Goal: Information Seeking & Learning: Stay updated

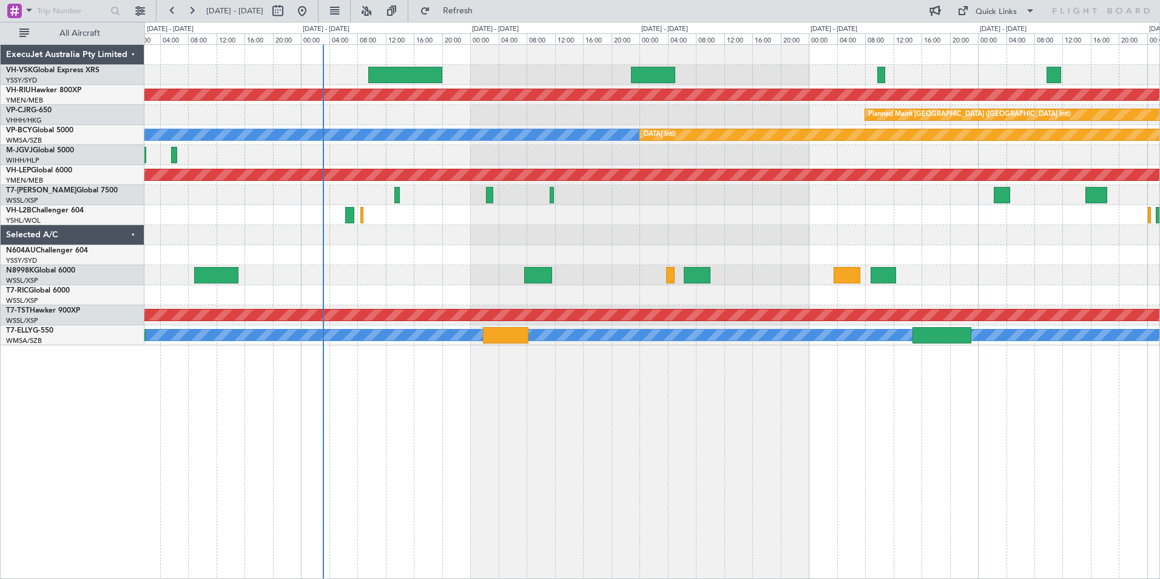
click at [43, 197] on div "Planned Maint [GEOGRAPHIC_DATA] ([GEOGRAPHIC_DATA]) Planned Maint [GEOGRAPHIC_D…" at bounding box center [580, 300] width 1160 height 557
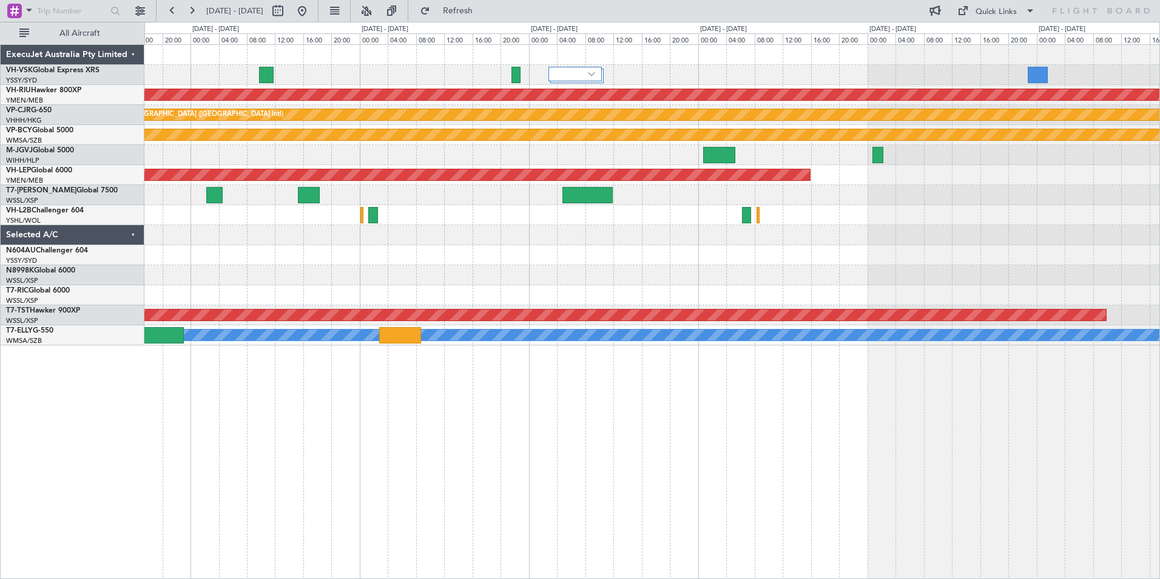
click at [539, 269] on div "Planned Maint [GEOGRAPHIC_DATA] ([GEOGRAPHIC_DATA]) Planned Maint [GEOGRAPHIC_D…" at bounding box center [651, 195] width 1015 height 300
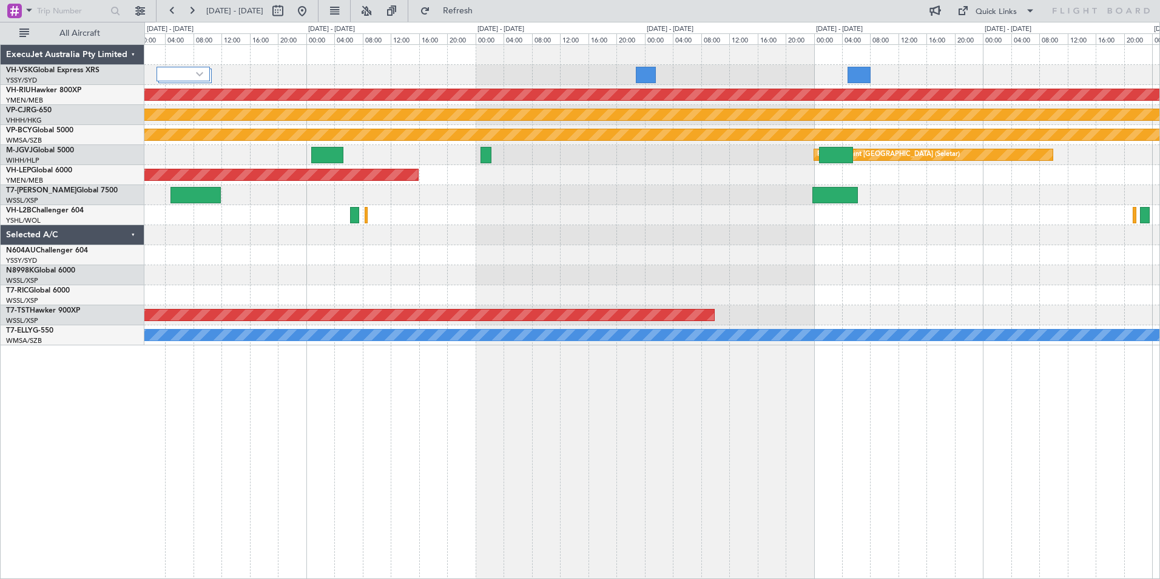
click at [580, 309] on div "Planned Maint [GEOGRAPHIC_DATA] ([GEOGRAPHIC_DATA]) Planned Maint [GEOGRAPHIC_D…" at bounding box center [651, 195] width 1015 height 300
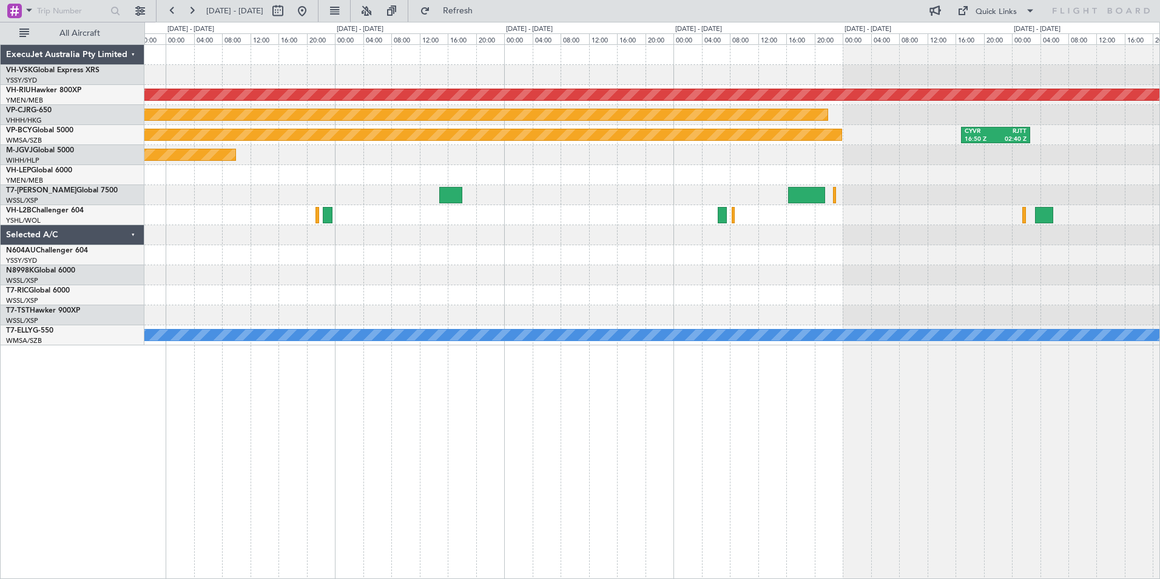
click at [390, 286] on div "Planned Maint [GEOGRAPHIC_DATA] ([GEOGRAPHIC_DATA]) Planned Maint [GEOGRAPHIC_D…" at bounding box center [651, 195] width 1015 height 300
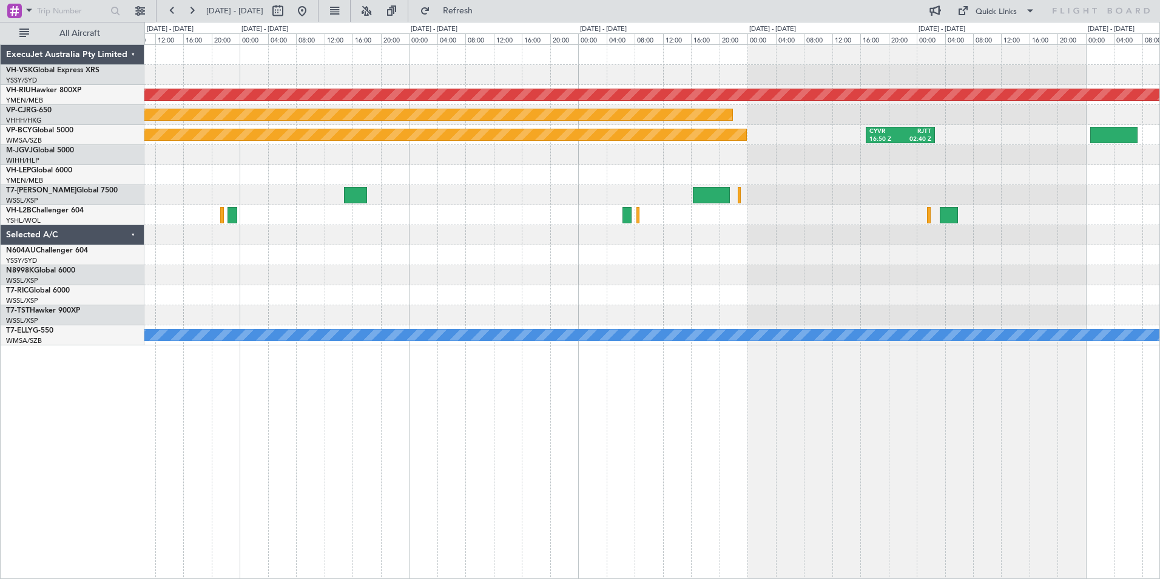
click at [613, 255] on div "Planned Maint [GEOGRAPHIC_DATA] ([GEOGRAPHIC_DATA]) Planned Maint [GEOGRAPHIC_D…" at bounding box center [651, 195] width 1015 height 300
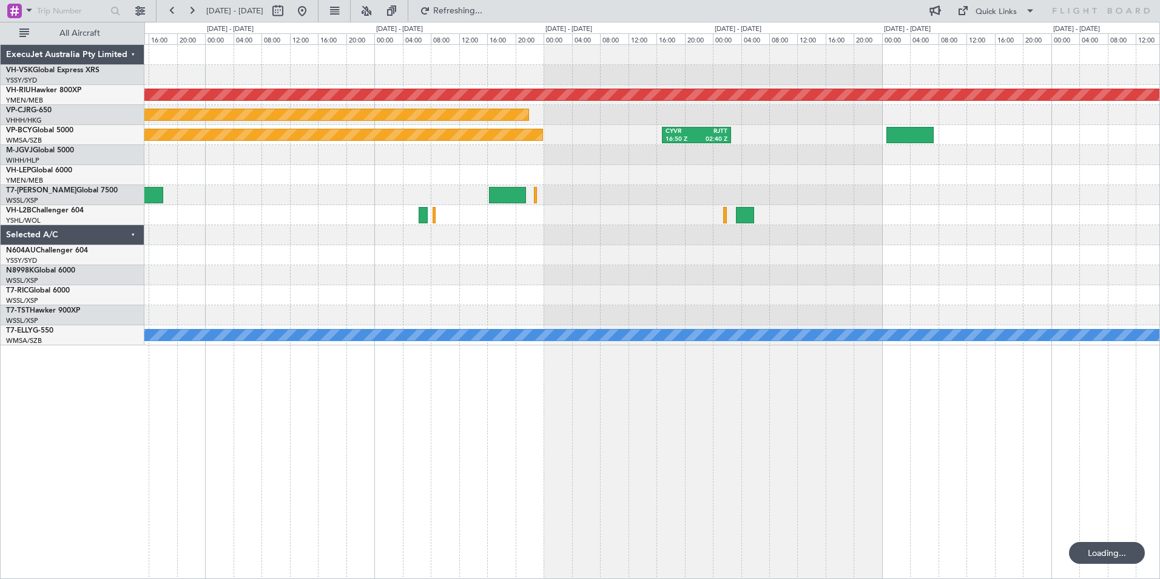
click at [613, 257] on div "Planned Maint [GEOGRAPHIC_DATA] ([GEOGRAPHIC_DATA]) Planned Maint [GEOGRAPHIC_D…" at bounding box center [651, 195] width 1015 height 300
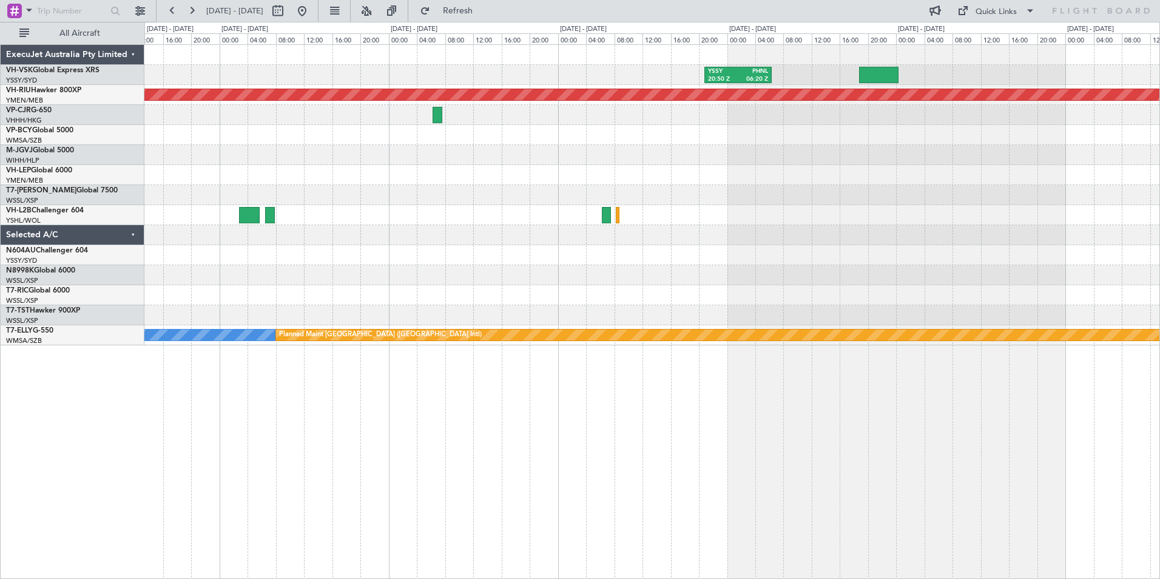
click at [442, 254] on div "YSSY 20:50 Z PHNL 06:20 Z Planned Maint [GEOGRAPHIC_DATA] ([GEOGRAPHIC_DATA]) […" at bounding box center [651, 195] width 1015 height 300
click at [243, 237] on div "YSSY 20:50 Z PHNL 06:20 Z Planned Maint [GEOGRAPHIC_DATA] ([GEOGRAPHIC_DATA]) […" at bounding box center [651, 195] width 1015 height 300
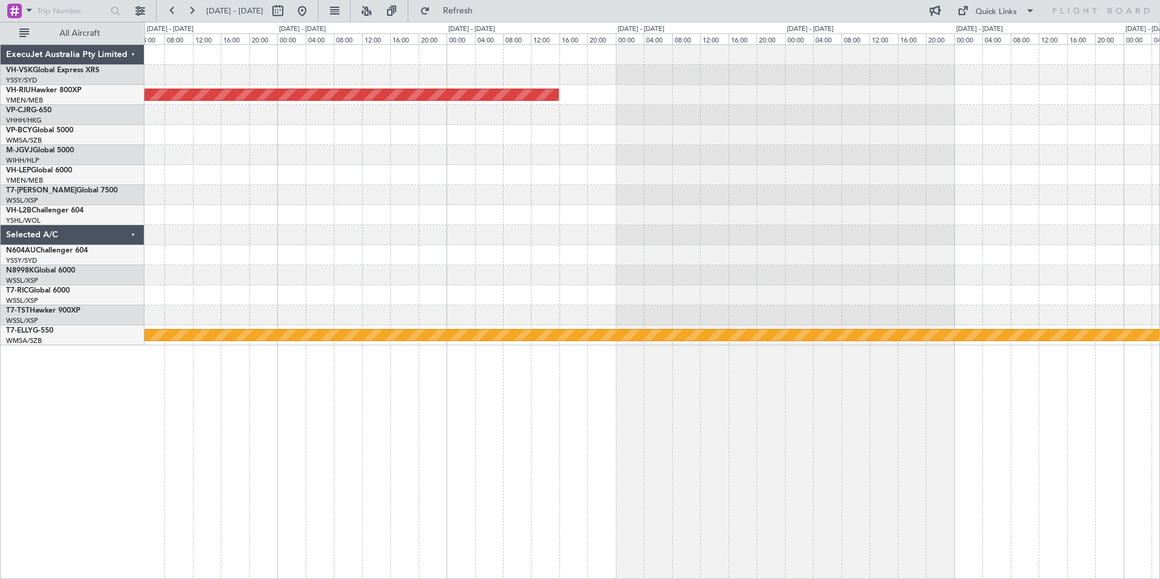
click at [155, 260] on div "Planned Maint [GEOGRAPHIC_DATA] ([GEOGRAPHIC_DATA]) [PERSON_NAME] Planned Maint…" at bounding box center [651, 195] width 1015 height 300
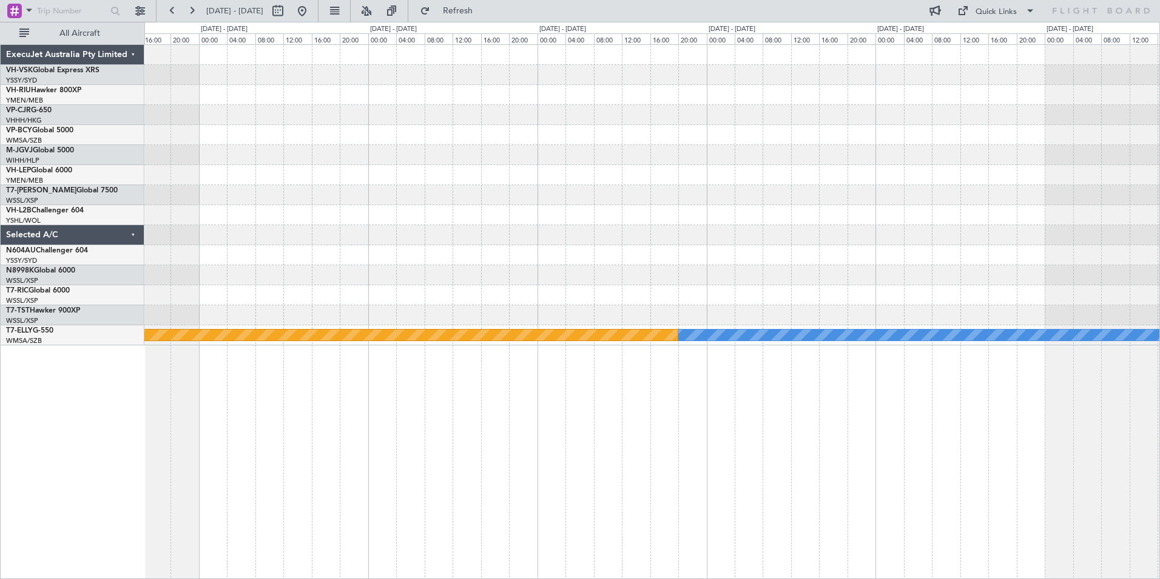
click at [78, 269] on div "[PERSON_NAME] Planned Maint [GEOGRAPHIC_DATA] ([GEOGRAPHIC_DATA]) ExecuJet Aust…" at bounding box center [580, 300] width 1160 height 557
click at [87, 249] on div "[PERSON_NAME] Planned Maint [GEOGRAPHIC_DATA] ([GEOGRAPHIC_DATA]) ExecuJet Aust…" at bounding box center [580, 300] width 1160 height 557
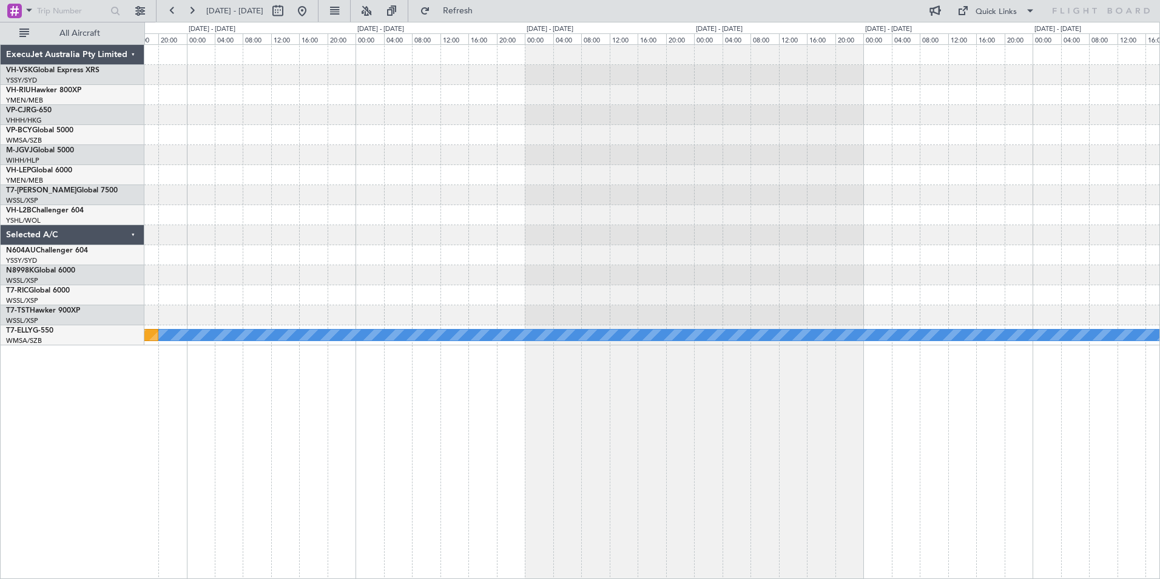
click at [186, 223] on div "[PERSON_NAME] Planned Maint [GEOGRAPHIC_DATA] ([GEOGRAPHIC_DATA])" at bounding box center [651, 195] width 1015 height 300
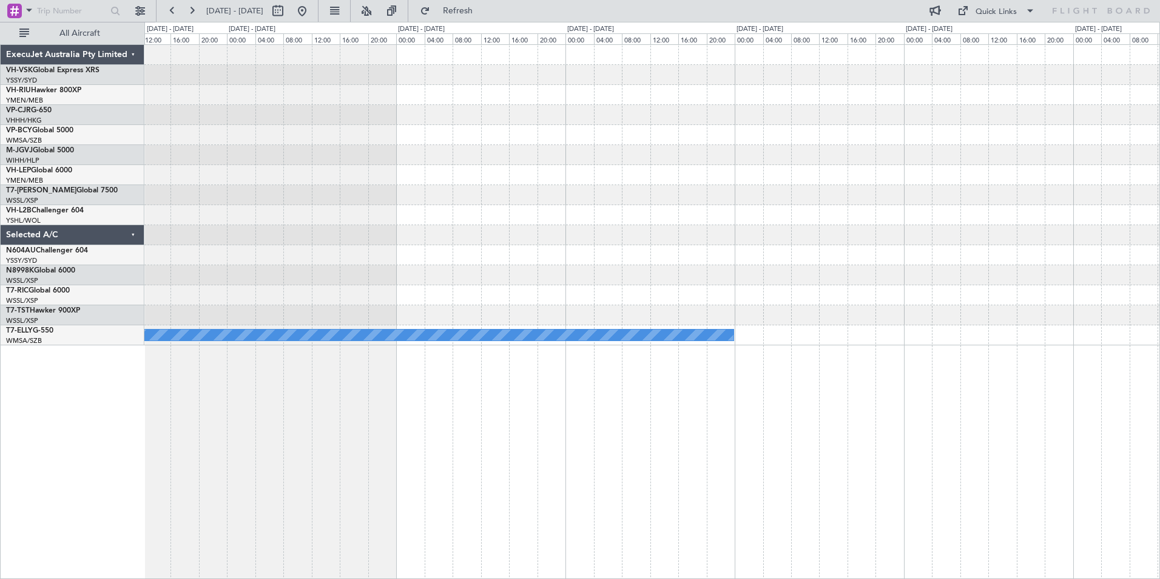
click at [378, 228] on div "[PERSON_NAME]" at bounding box center [651, 195] width 1015 height 300
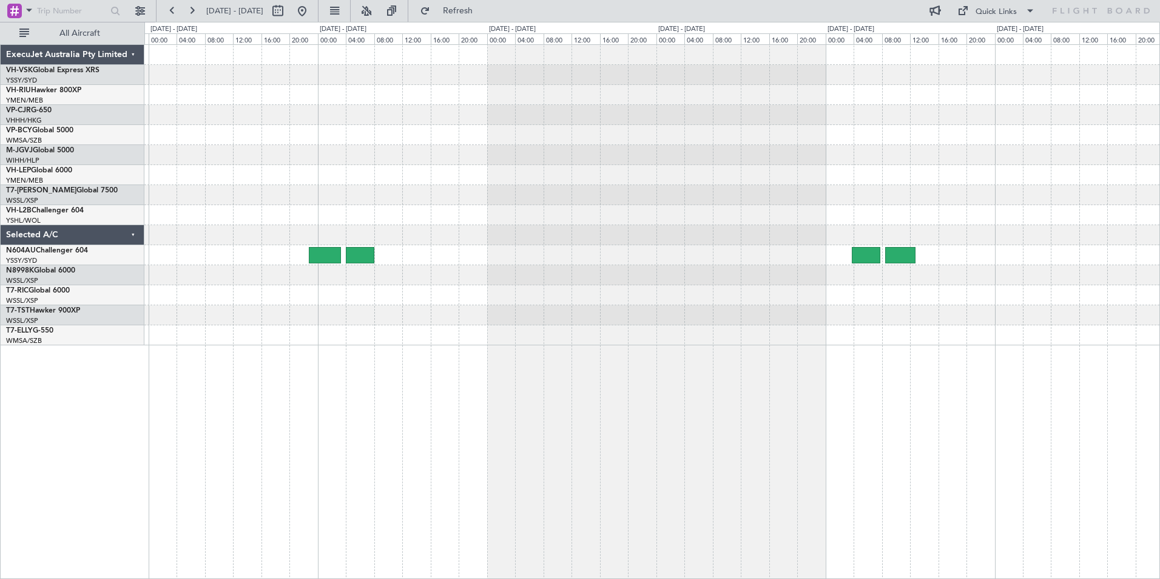
click at [641, 223] on div "[PERSON_NAME]" at bounding box center [651, 195] width 1015 height 300
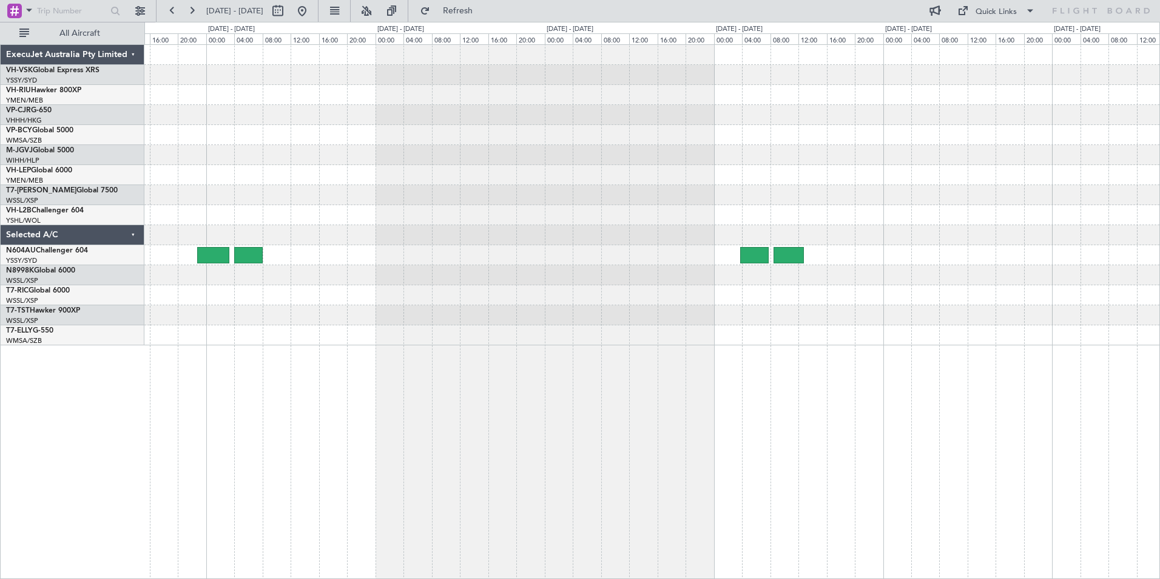
click at [153, 217] on div at bounding box center [651, 195] width 1015 height 300
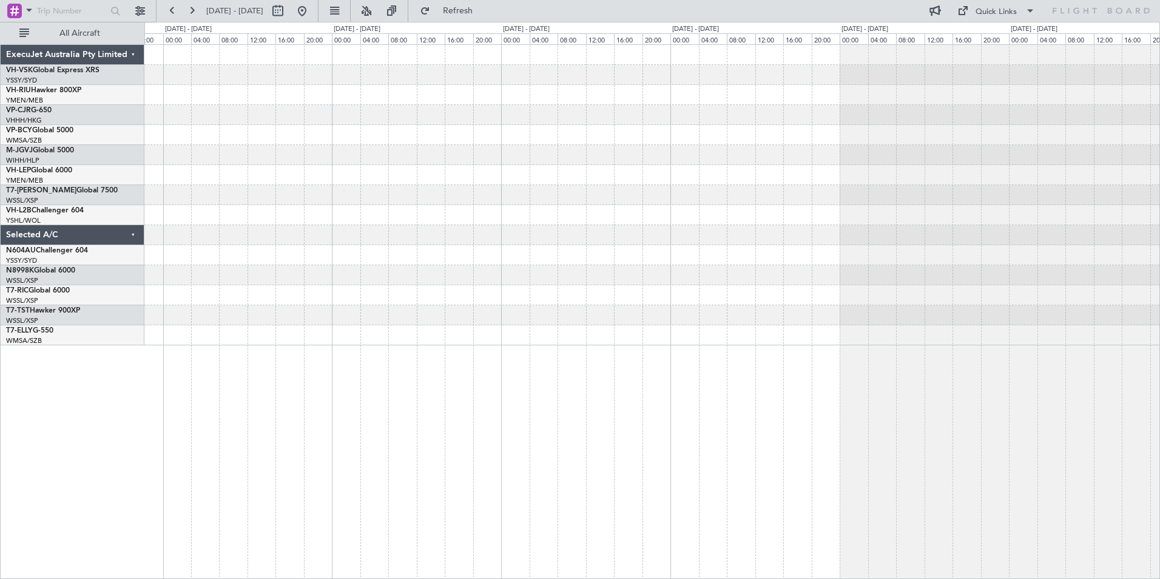
click at [39, 187] on div "ExecuJet Australia Pty Limited VH-VSK Global Express XRS YSSY/SYD [GEOGRAPHIC_D…" at bounding box center [580, 300] width 1160 height 557
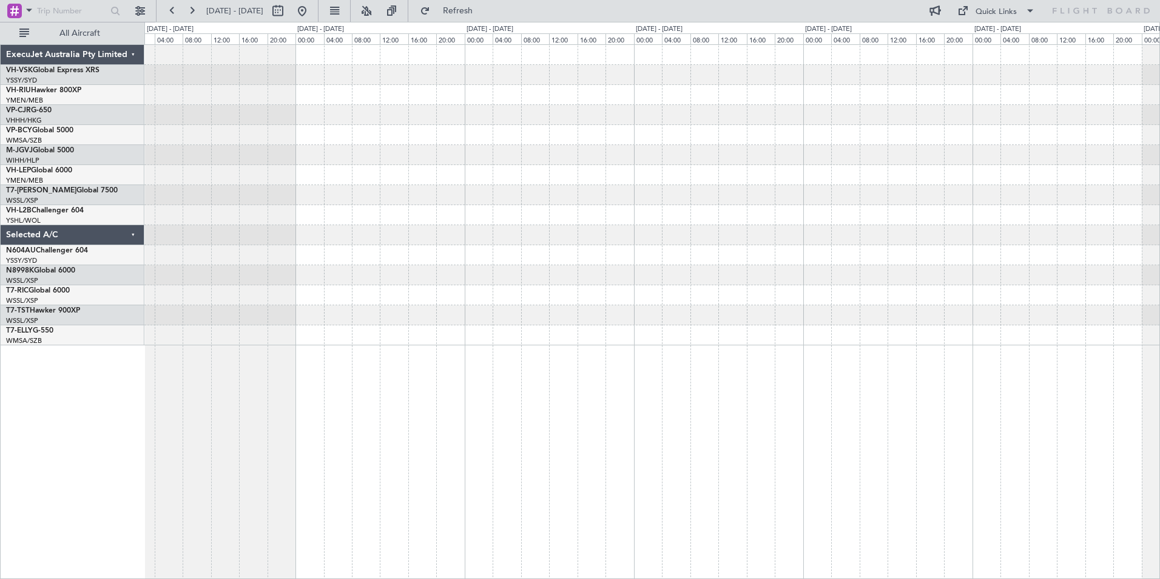
click at [0, 164] on html "[DATE] - [DATE] Refresh Quick Links All Aircraft ExecuJet Australia Pty Limited…" at bounding box center [580, 289] width 1160 height 579
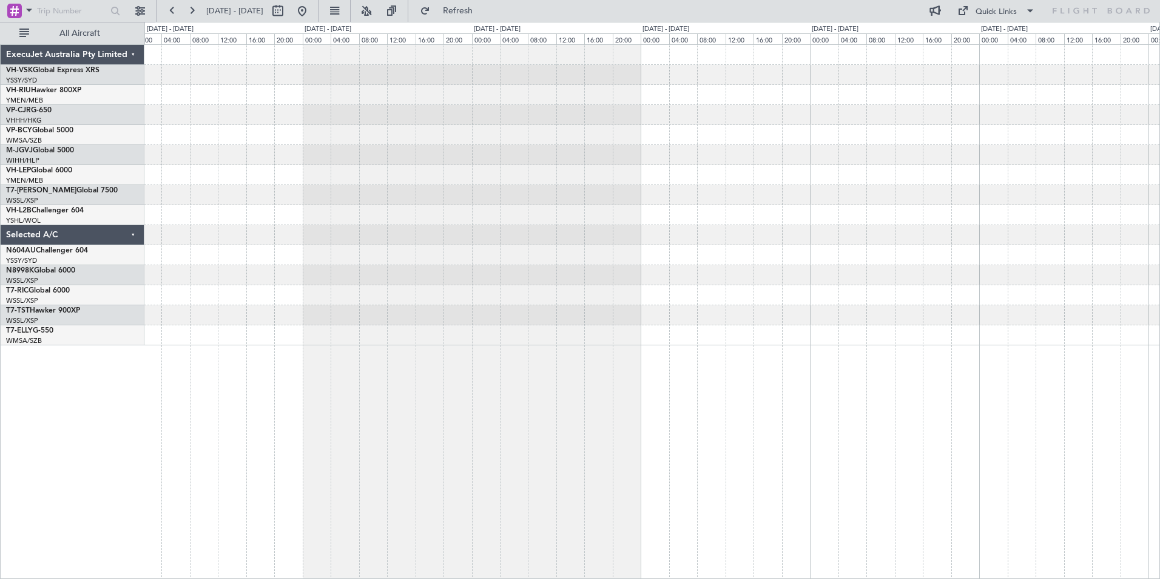
click at [141, 132] on div "ExecuJet Australia Pty Limited VH-VSK Global Express XRS YSSY/SYD [GEOGRAPHIC_D…" at bounding box center [580, 300] width 1160 height 557
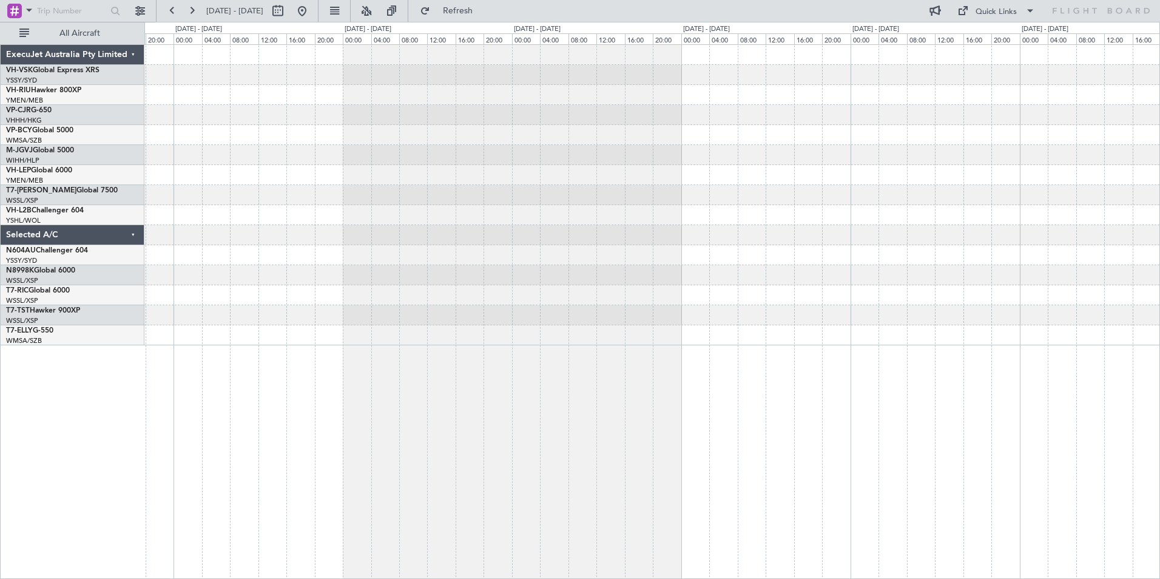
click at [153, 101] on div at bounding box center [651, 195] width 1015 height 300
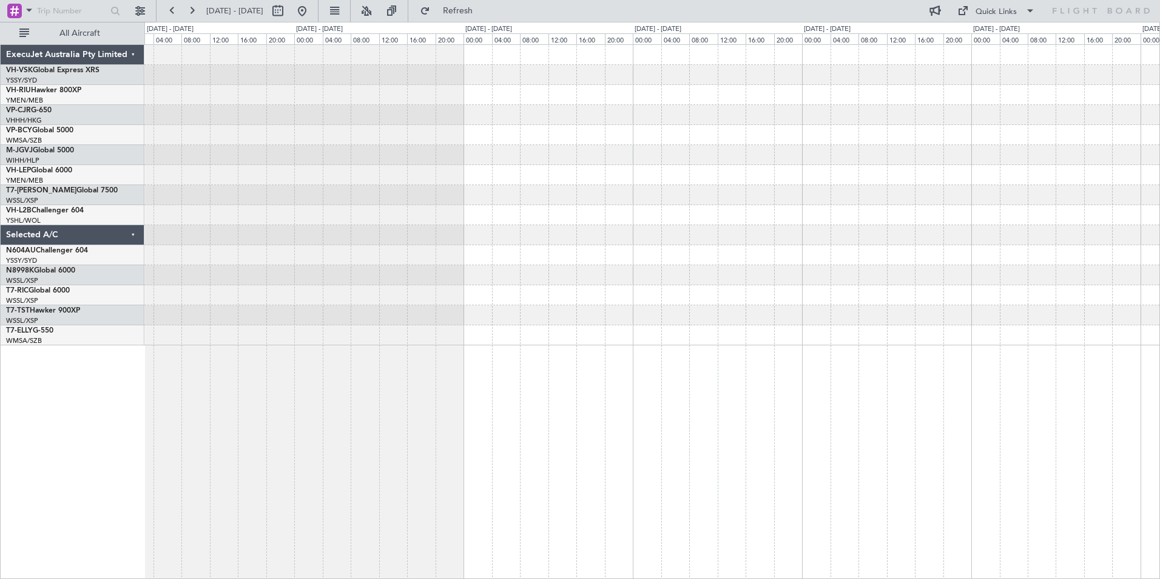
click at [238, 55] on div at bounding box center [651, 195] width 1015 height 300
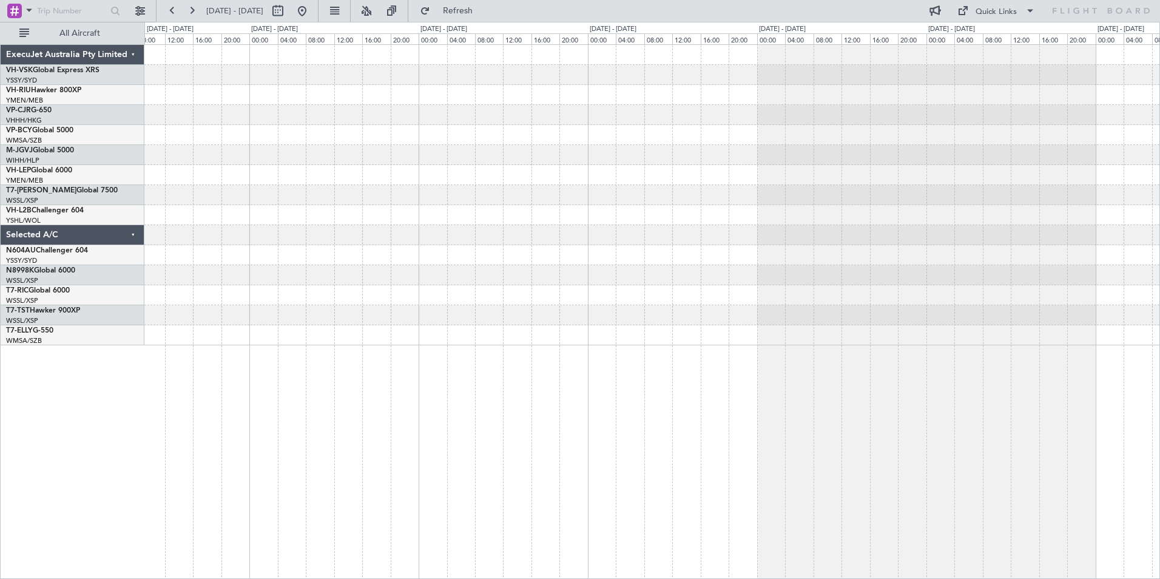
click at [359, 76] on div at bounding box center [651, 195] width 1015 height 300
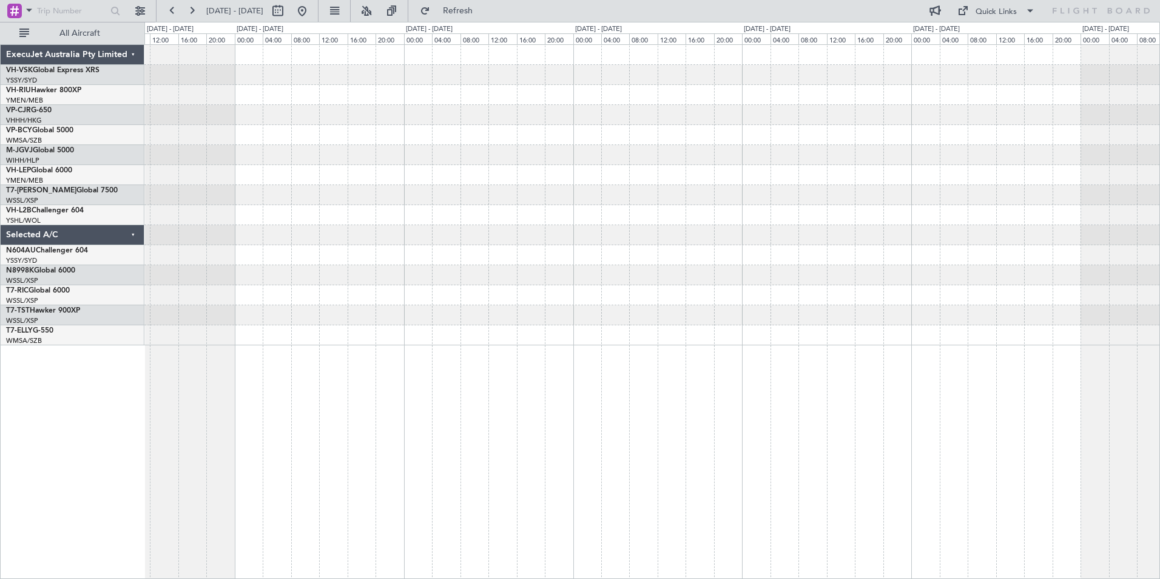
click at [376, 38] on div "ExecuJet Australia Pty Limited VH-VSK Global Express XRS YSSY/SYD [GEOGRAPHIC_D…" at bounding box center [580, 300] width 1160 height 557
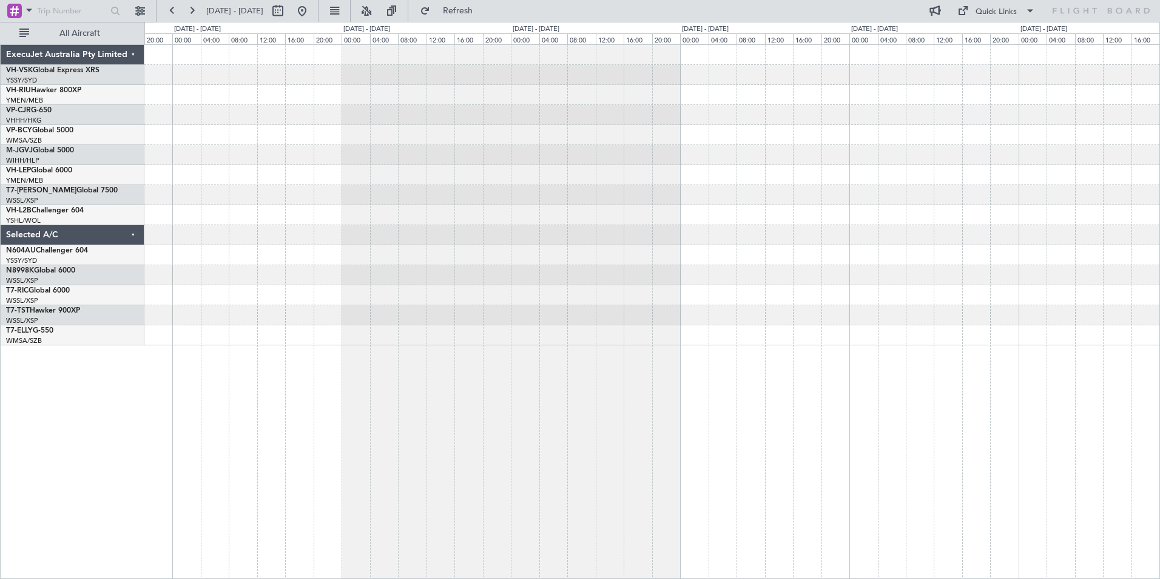
click at [320, 59] on div at bounding box center [651, 195] width 1015 height 300
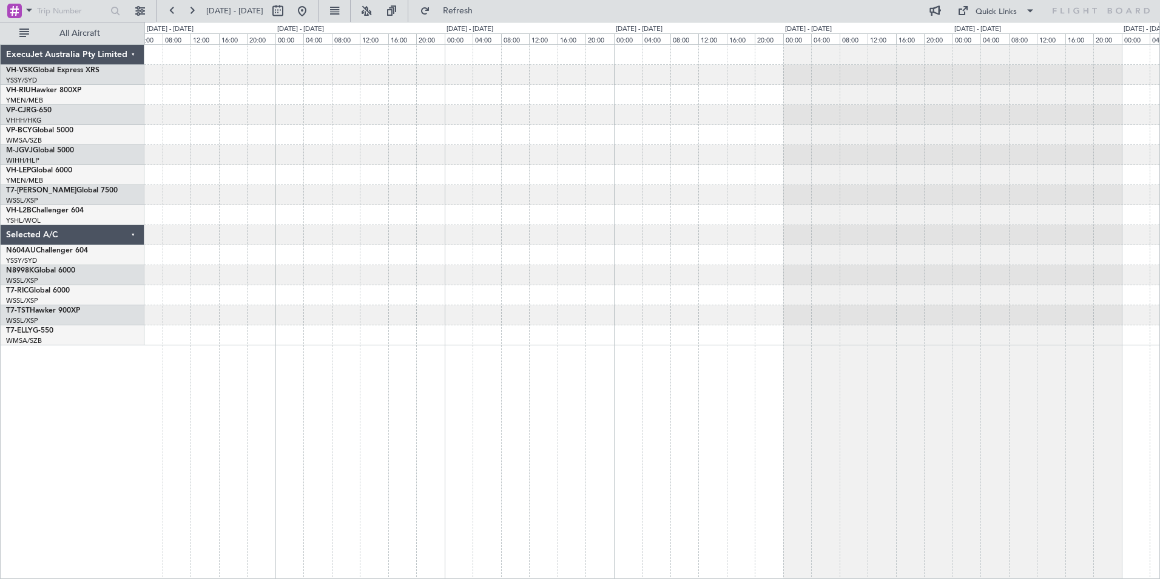
click at [312, 48] on div at bounding box center [651, 195] width 1015 height 300
click at [452, 46] on div at bounding box center [651, 195] width 1015 height 300
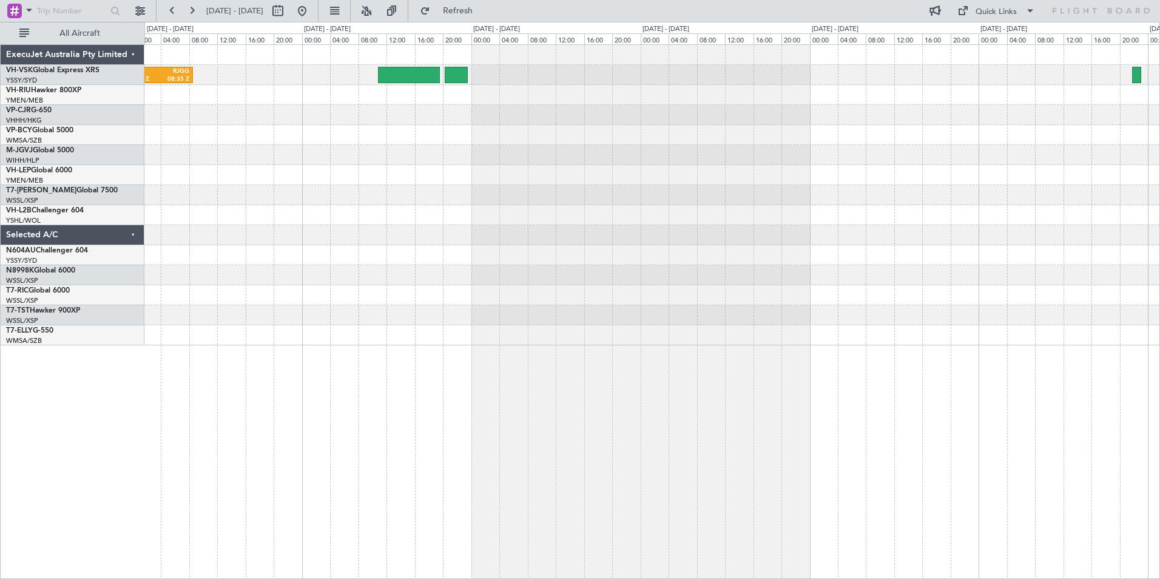
click at [775, 129] on div "YSSY 22:50 Z RJGG 08:35 Z" at bounding box center [651, 195] width 1015 height 300
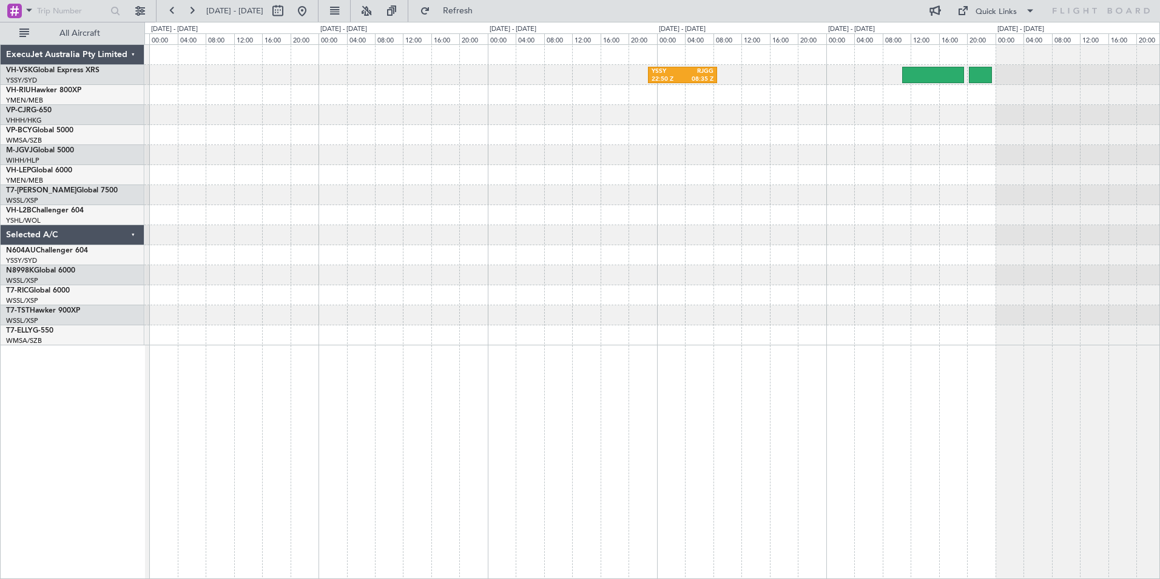
click at [869, 229] on div "YSSY 22:50 Z RJGG 08:35 Z" at bounding box center [651, 195] width 1015 height 300
